Goal: Navigation & Orientation: Find specific page/section

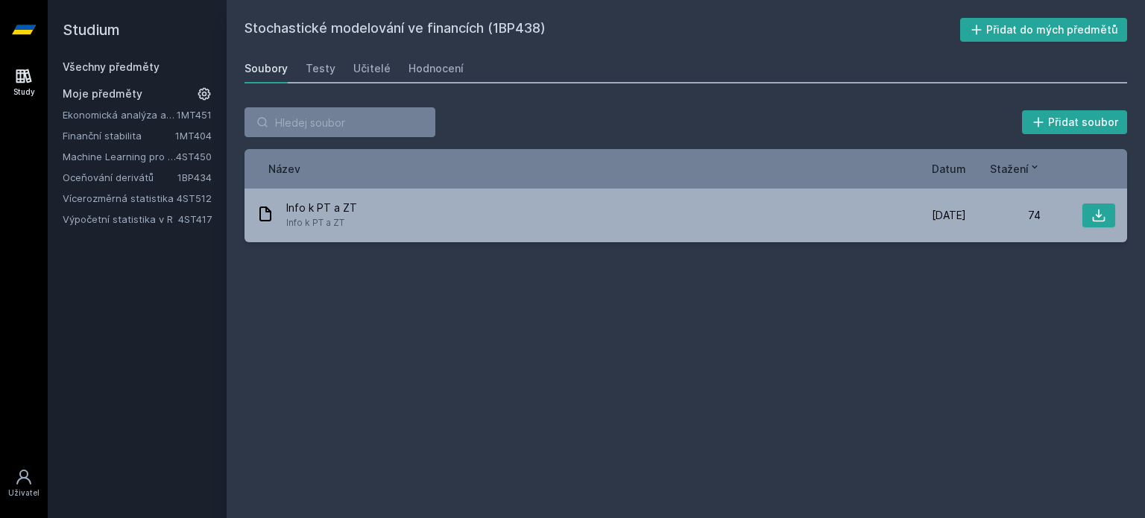
click at [107, 216] on link "Výpočetní statistika v R" at bounding box center [121, 219] width 116 height 15
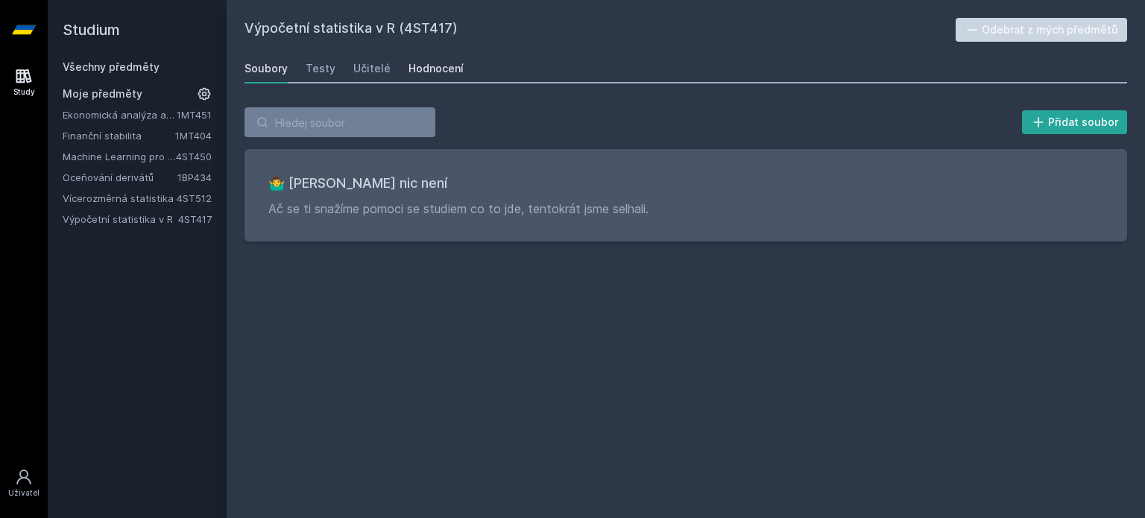
click at [436, 71] on div "Hodnocení" at bounding box center [436, 68] width 55 height 15
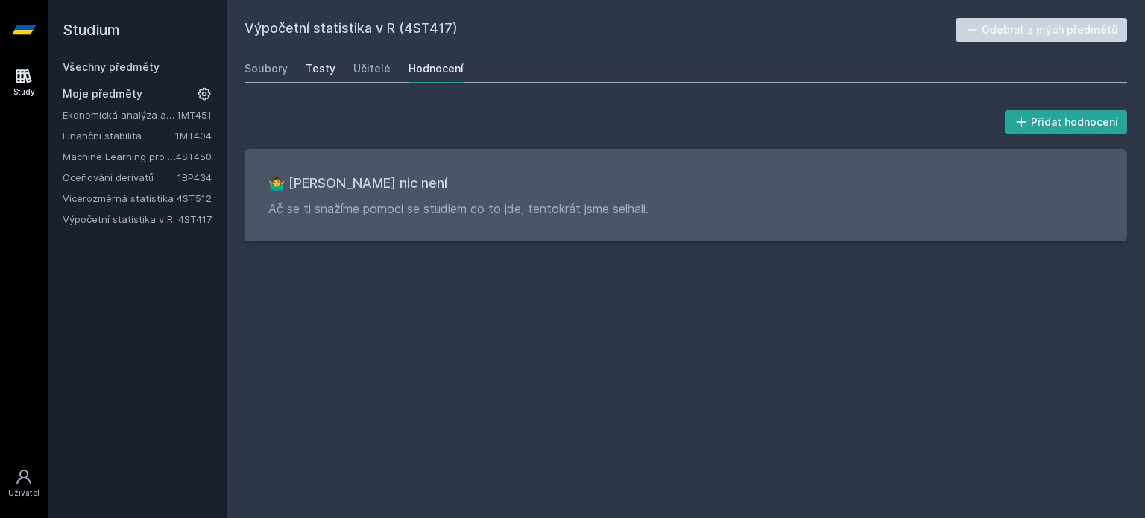
click at [319, 68] on div "Testy" at bounding box center [321, 68] width 30 height 15
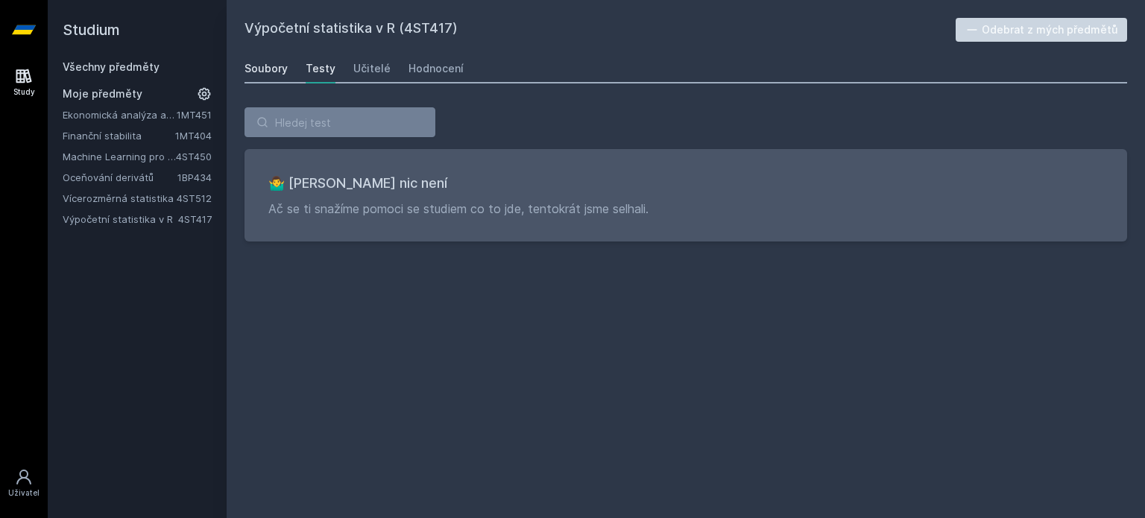
click at [280, 65] on div "Soubory" at bounding box center [266, 68] width 43 height 15
click at [135, 69] on link "Všechny předměty" at bounding box center [111, 66] width 97 height 13
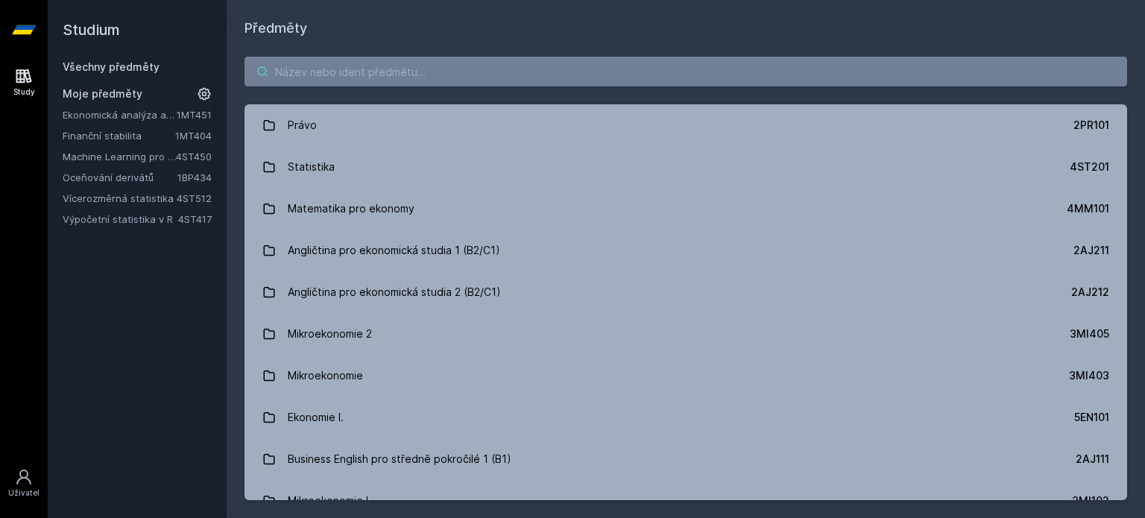
click at [375, 72] on input "search" at bounding box center [686, 72] width 883 height 30
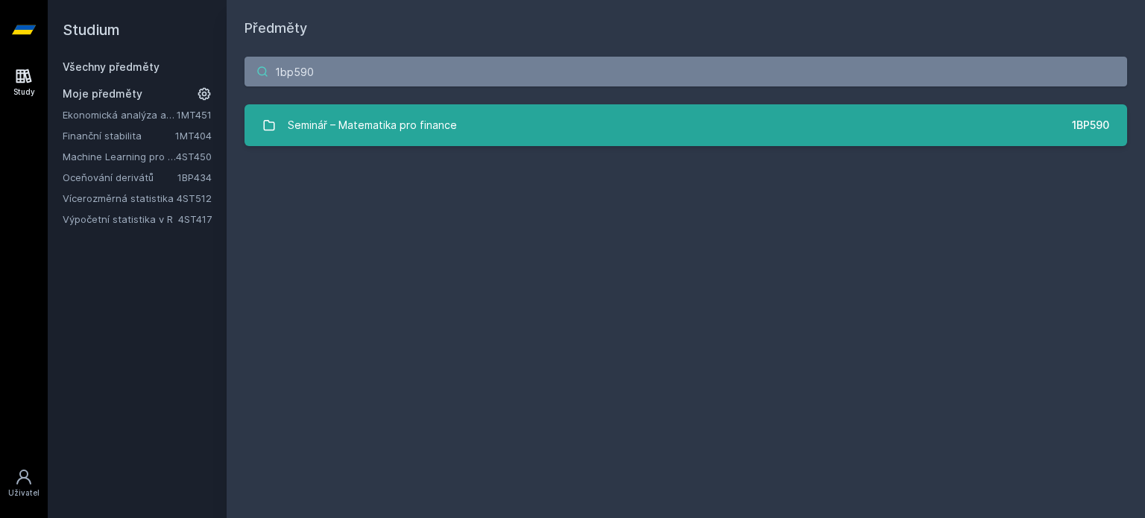
type input "1bp590"
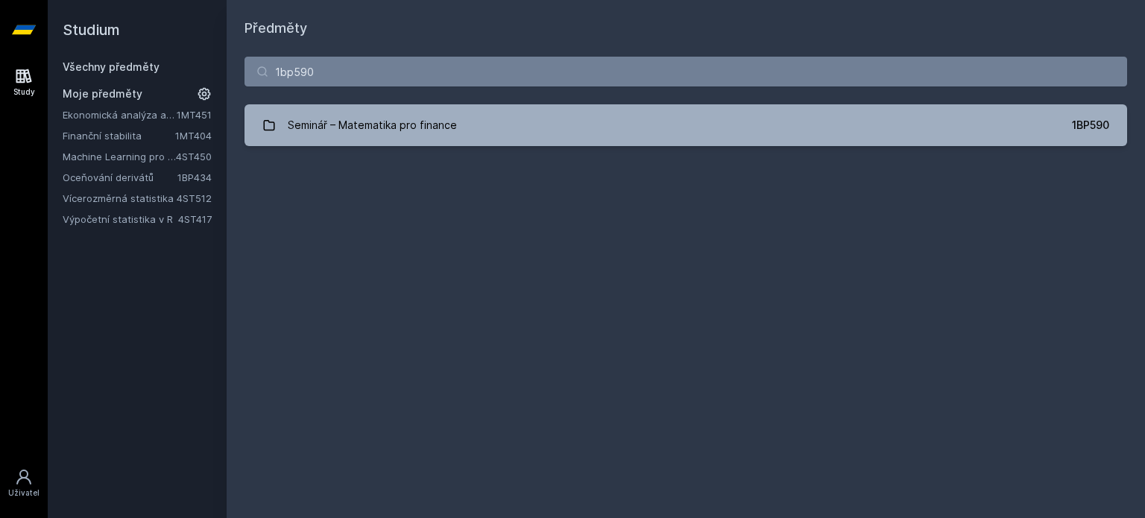
click at [462, 229] on div "Předměty 1bp590 Seminář – Matematika pro finance 1BP590 Jejda, něco se pokazilo." at bounding box center [686, 259] width 883 height 482
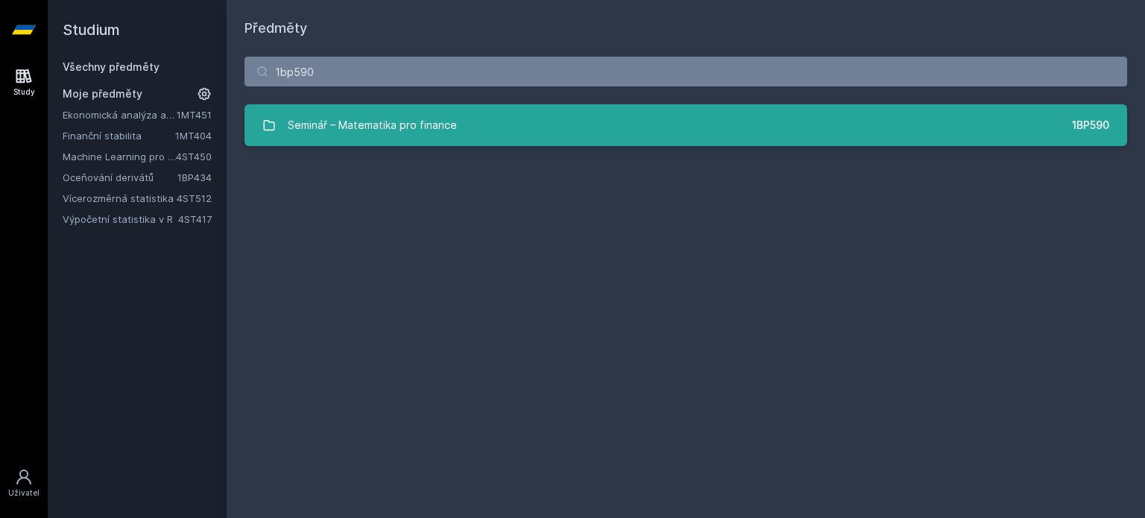
click at [409, 133] on div "Seminář – Matematika pro finance" at bounding box center [372, 125] width 169 height 30
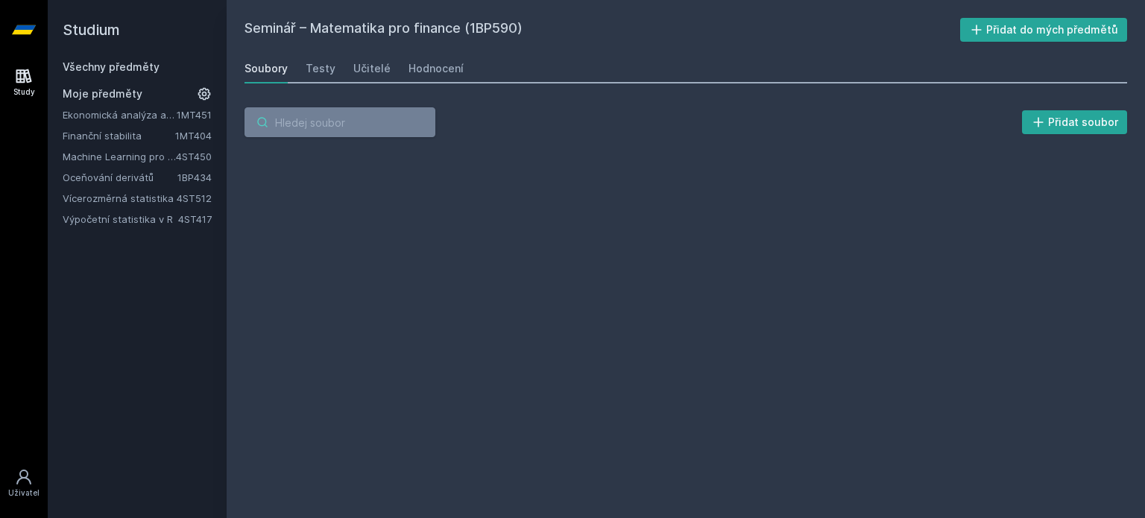
click at [409, 133] on input "search" at bounding box center [340, 122] width 191 height 30
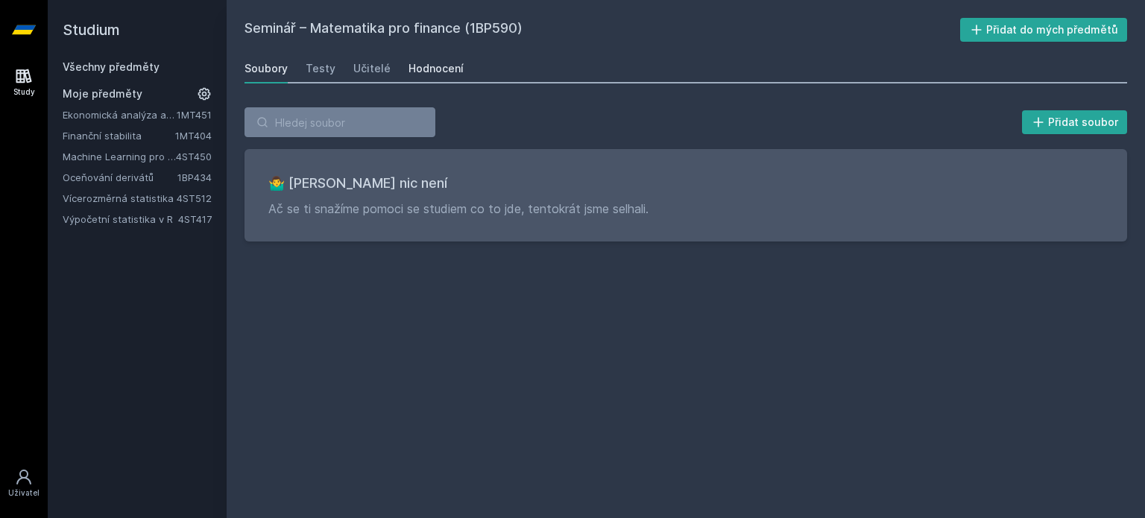
click at [441, 70] on div "Hodnocení" at bounding box center [436, 68] width 55 height 15
